Goal: Task Accomplishment & Management: Manage account settings

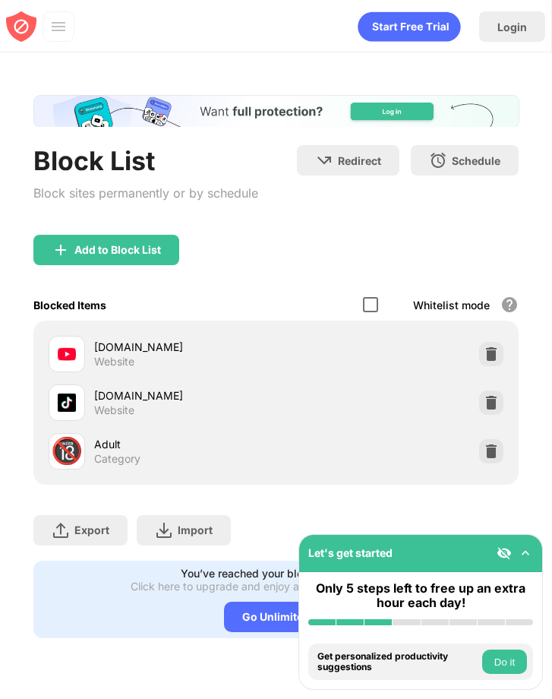
click at [369, 301] on div at bounding box center [370, 304] width 15 height 15
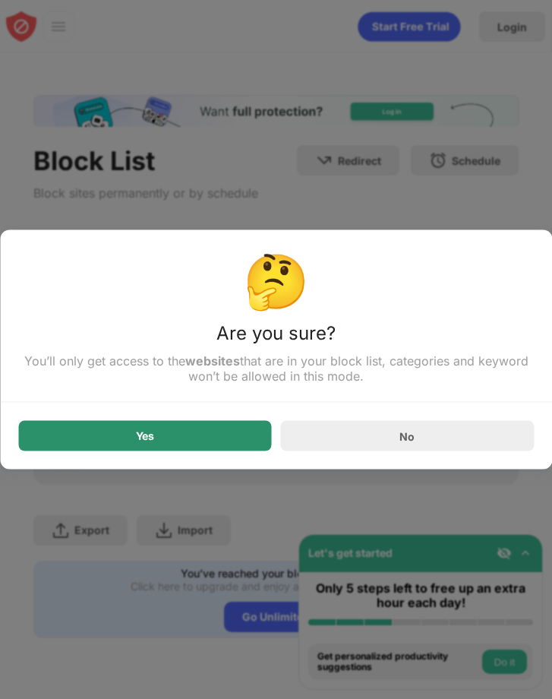
click at [224, 440] on div "Yes" at bounding box center [145, 436] width 254 height 30
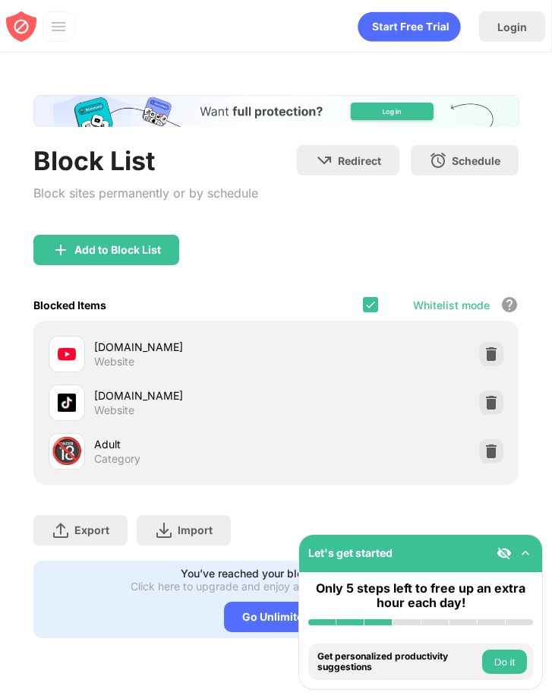
click at [78, 355] on div at bounding box center [67, 354] width 36 height 36
click at [128, 346] on div "[DOMAIN_NAME]" at bounding box center [185, 347] width 182 height 16
